Goal: Communication & Community: Ask a question

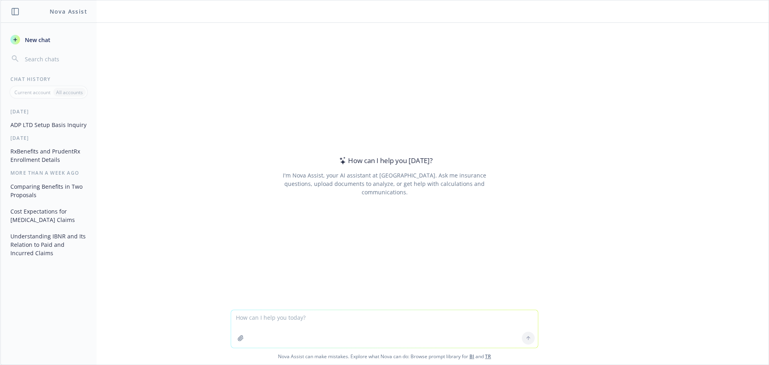
click at [315, 322] on textarea at bounding box center [384, 329] width 307 height 38
paste textarea "Monthly Aggregate Accommodation"
click at [250, 316] on textarea "define stop loss Monthly Aggregate Accommodation" at bounding box center [384, 329] width 307 height 38
click at [405, 318] on textarea "define medical stop loss Monthly Aggregate Accommodation" at bounding box center [384, 329] width 307 height 38
type textarea "define medical stop loss Monthly Aggregate Accommodation in simple terms"
